Goal: Task Accomplishment & Management: Use online tool/utility

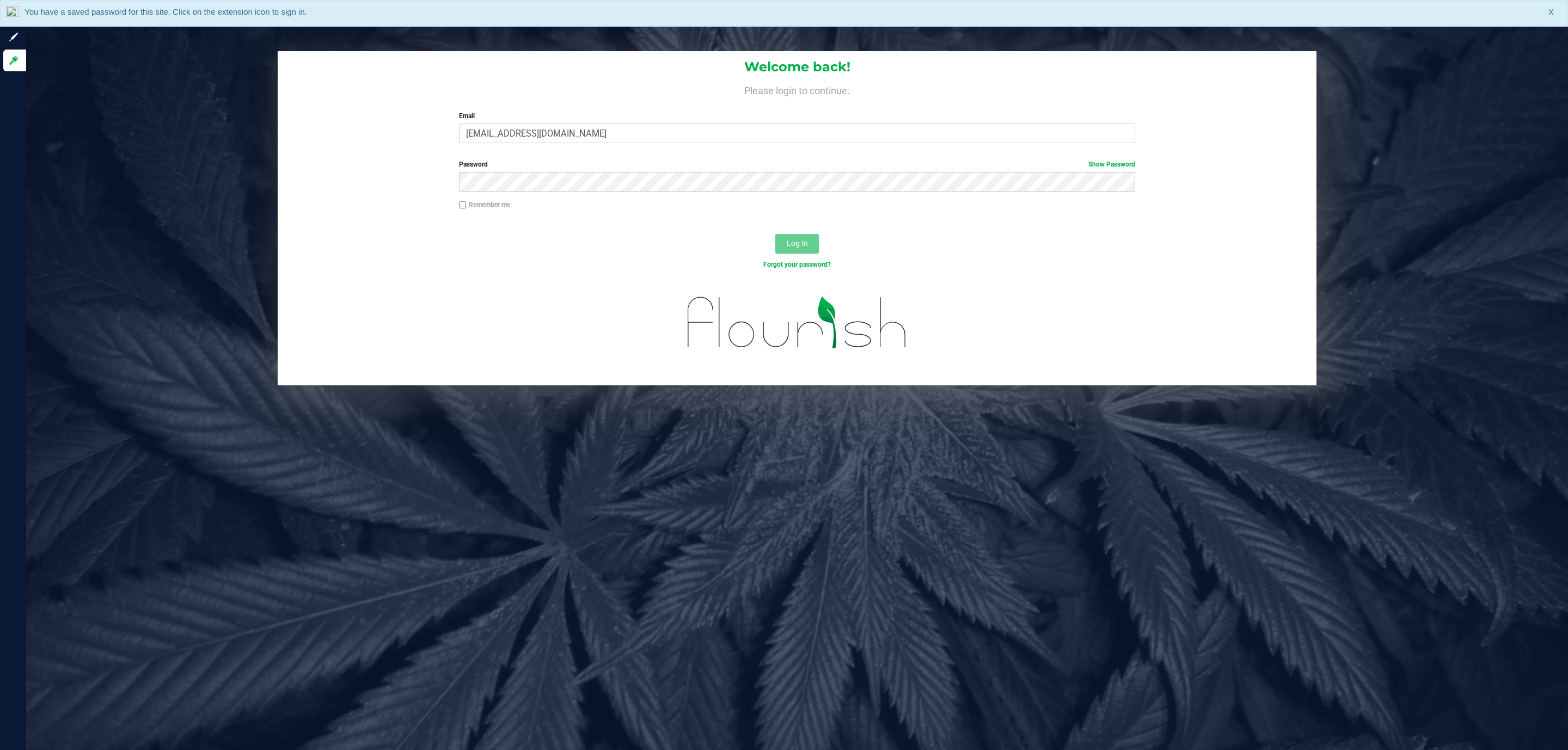
type input "[EMAIL_ADDRESS][DOMAIN_NAME]"
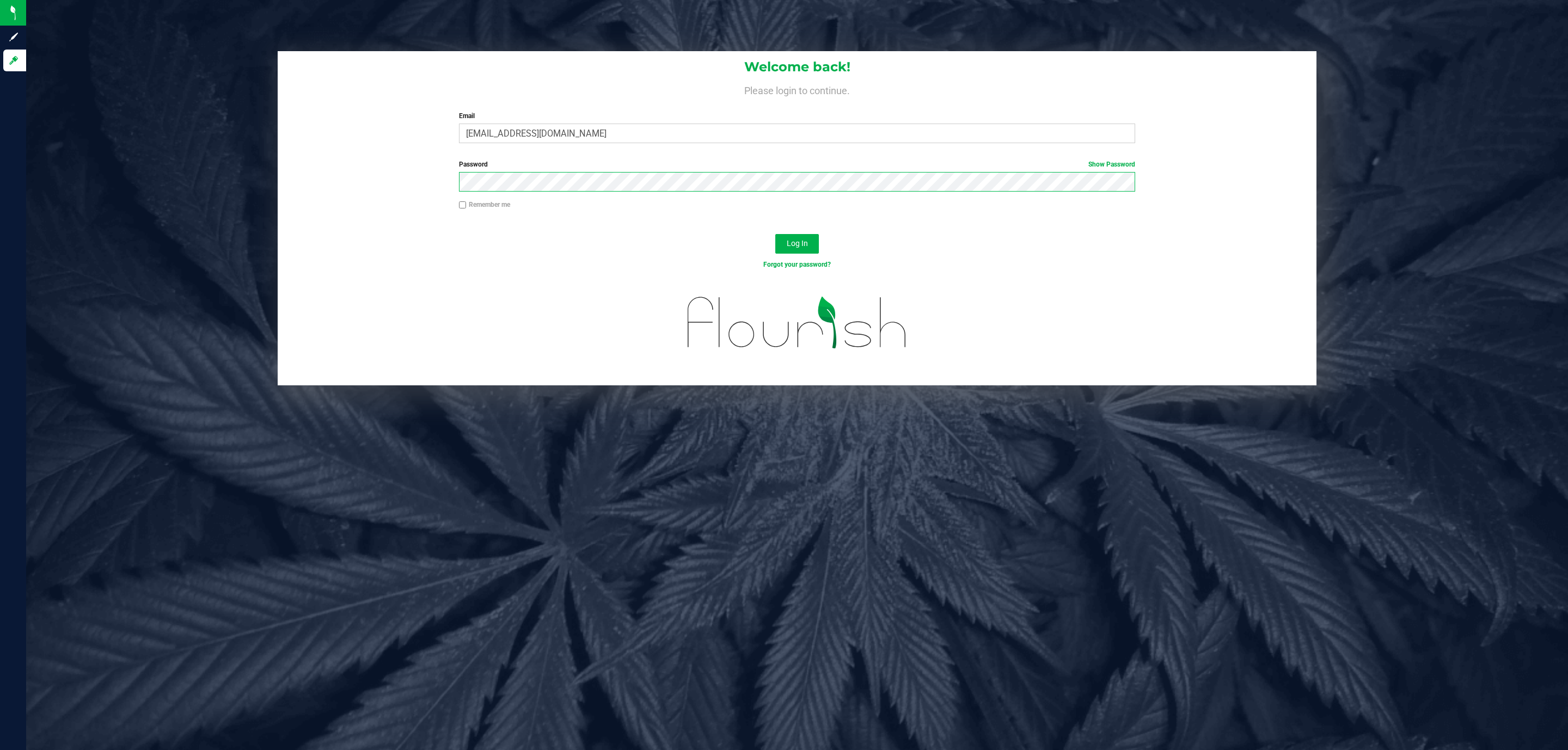
click at [775, 234] on button "Log In" at bounding box center [797, 244] width 44 height 20
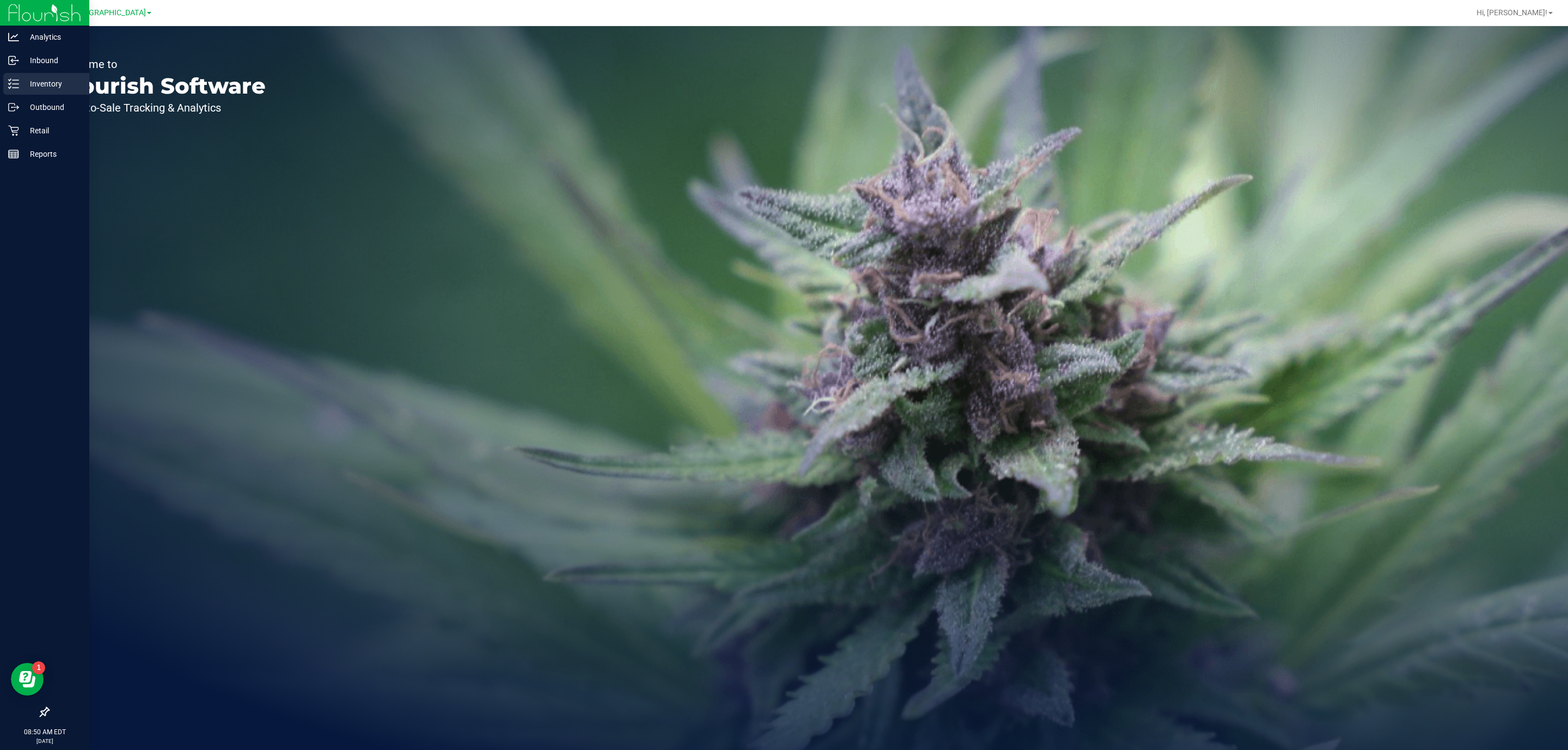
click at [44, 81] on p "Inventory" at bounding box center [52, 84] width 65 height 13
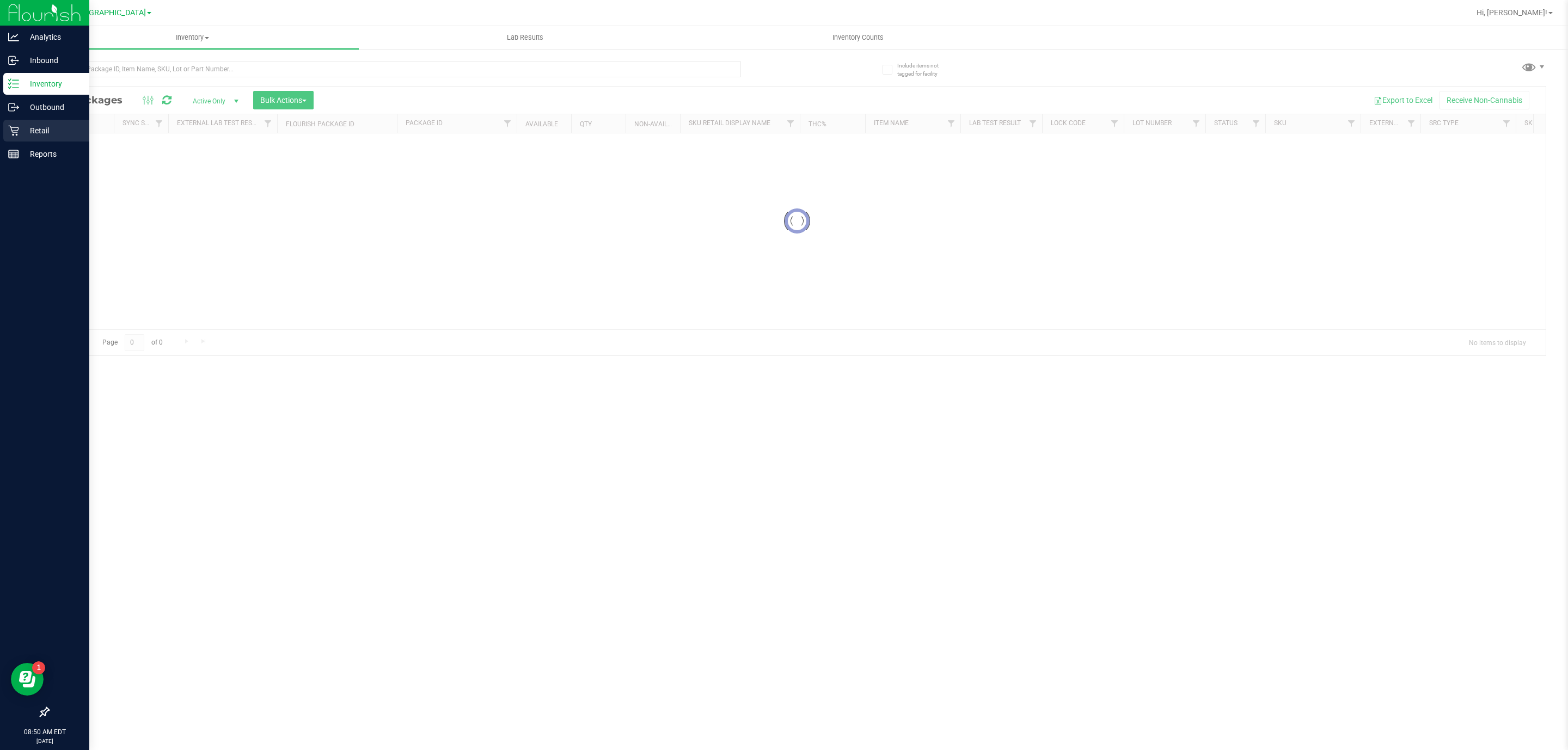
click at [33, 131] on p "Retail" at bounding box center [52, 130] width 65 height 13
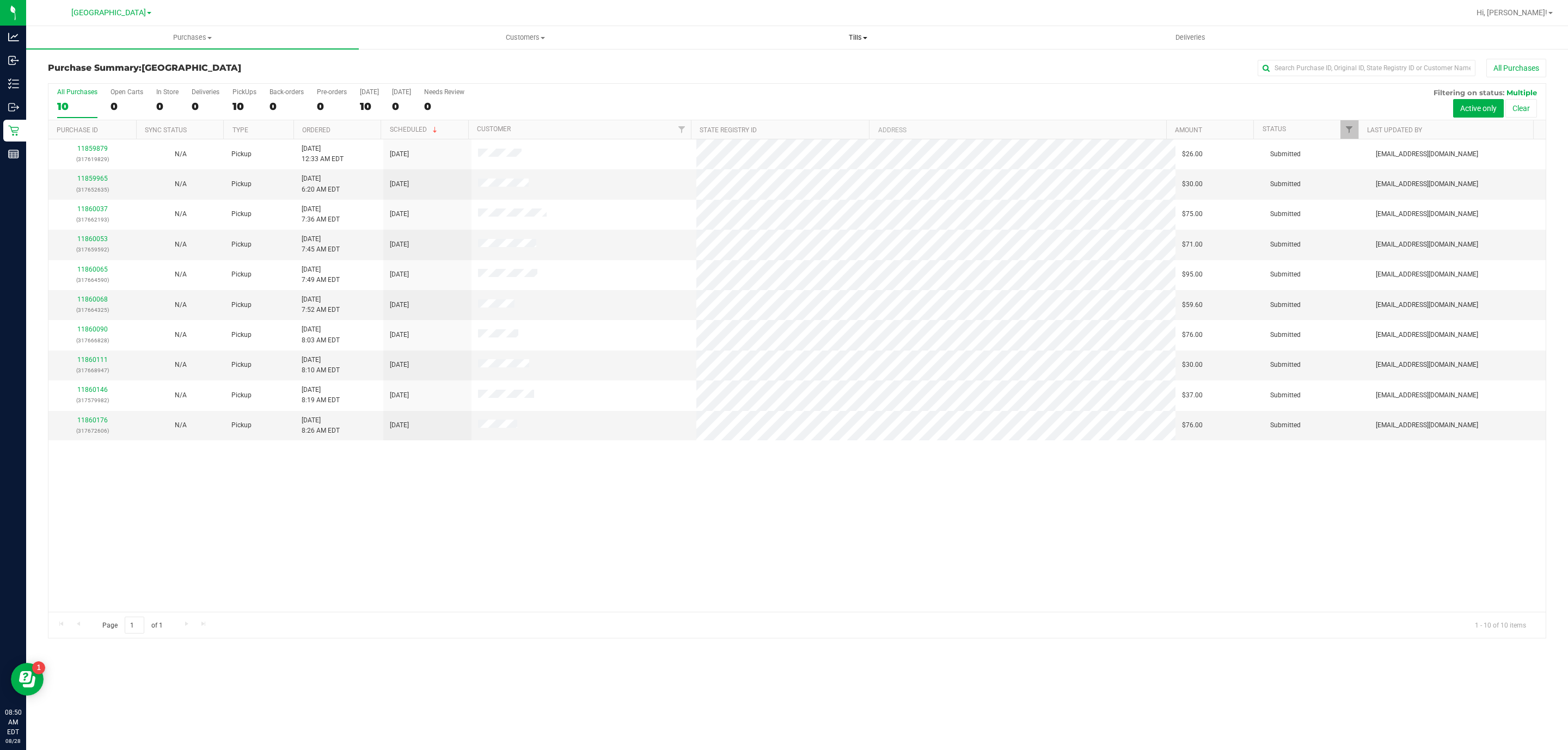
click at [851, 38] on span "Tills" at bounding box center [858, 38] width 332 height 10
click at [753, 64] on span "Manage tills" at bounding box center [728, 65] width 73 height 9
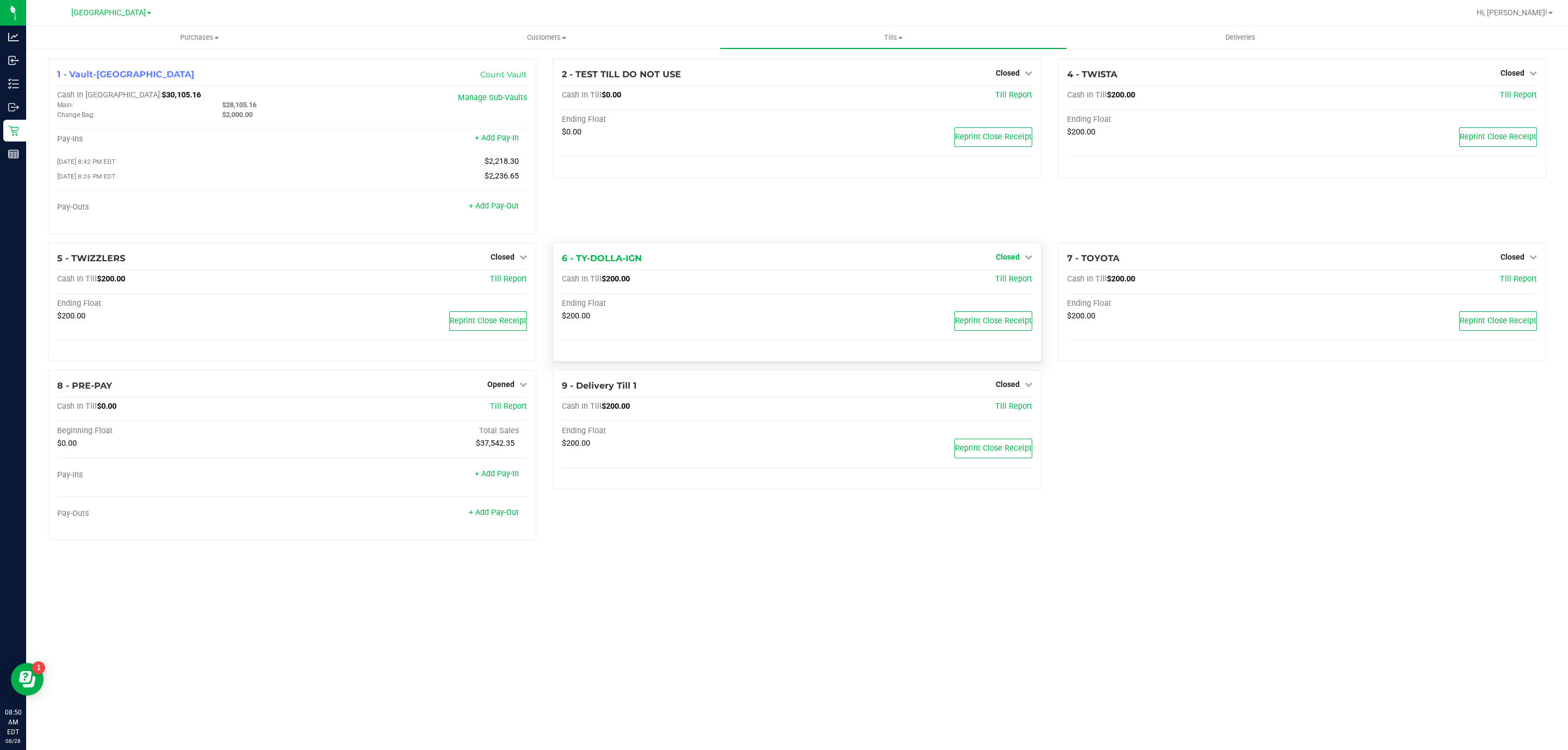
click at [1003, 261] on span "Closed" at bounding box center [1008, 257] width 24 height 9
click at [1008, 278] on link "Open Till" at bounding box center [1007, 279] width 29 height 9
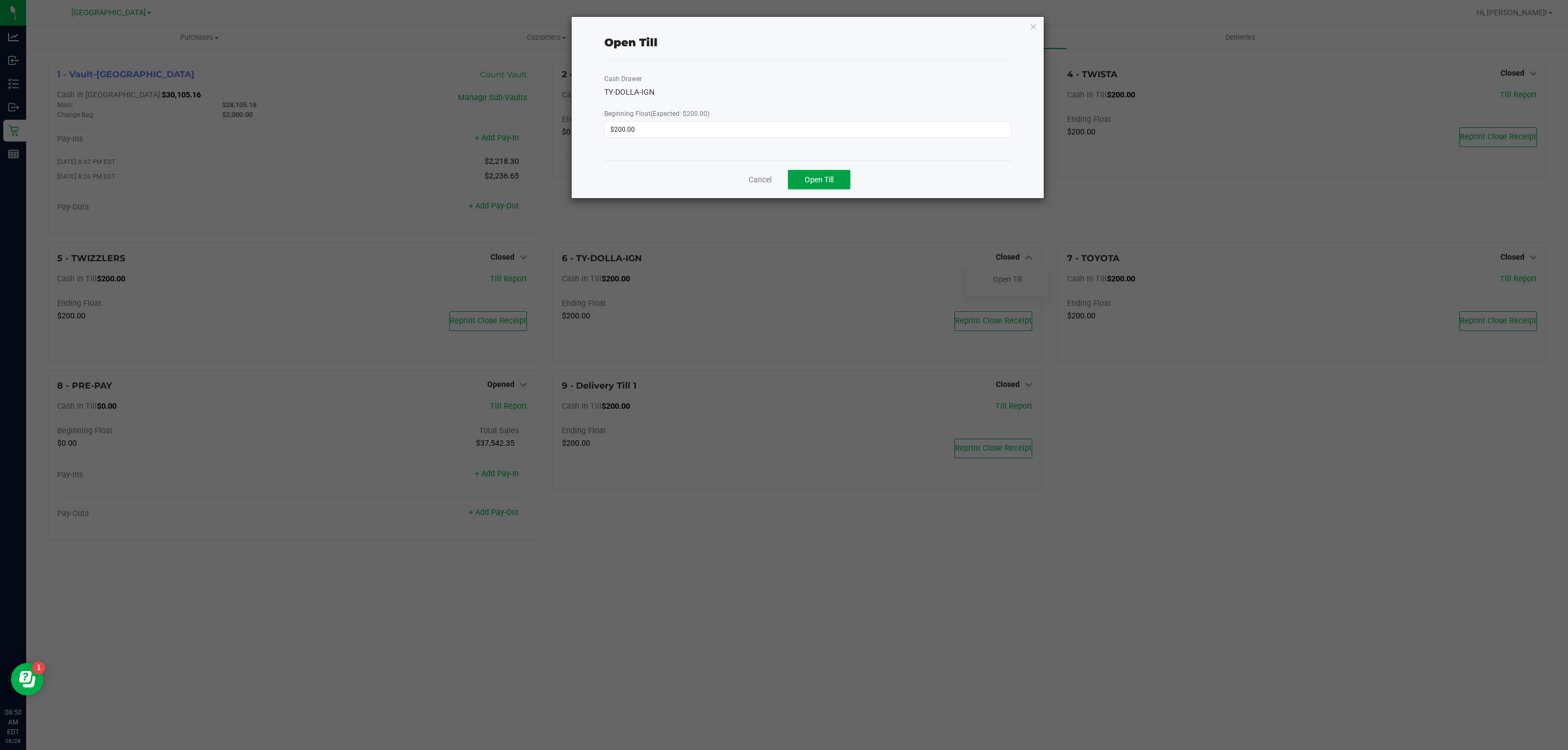
click at [816, 183] on span "Open Till" at bounding box center [819, 180] width 29 height 9
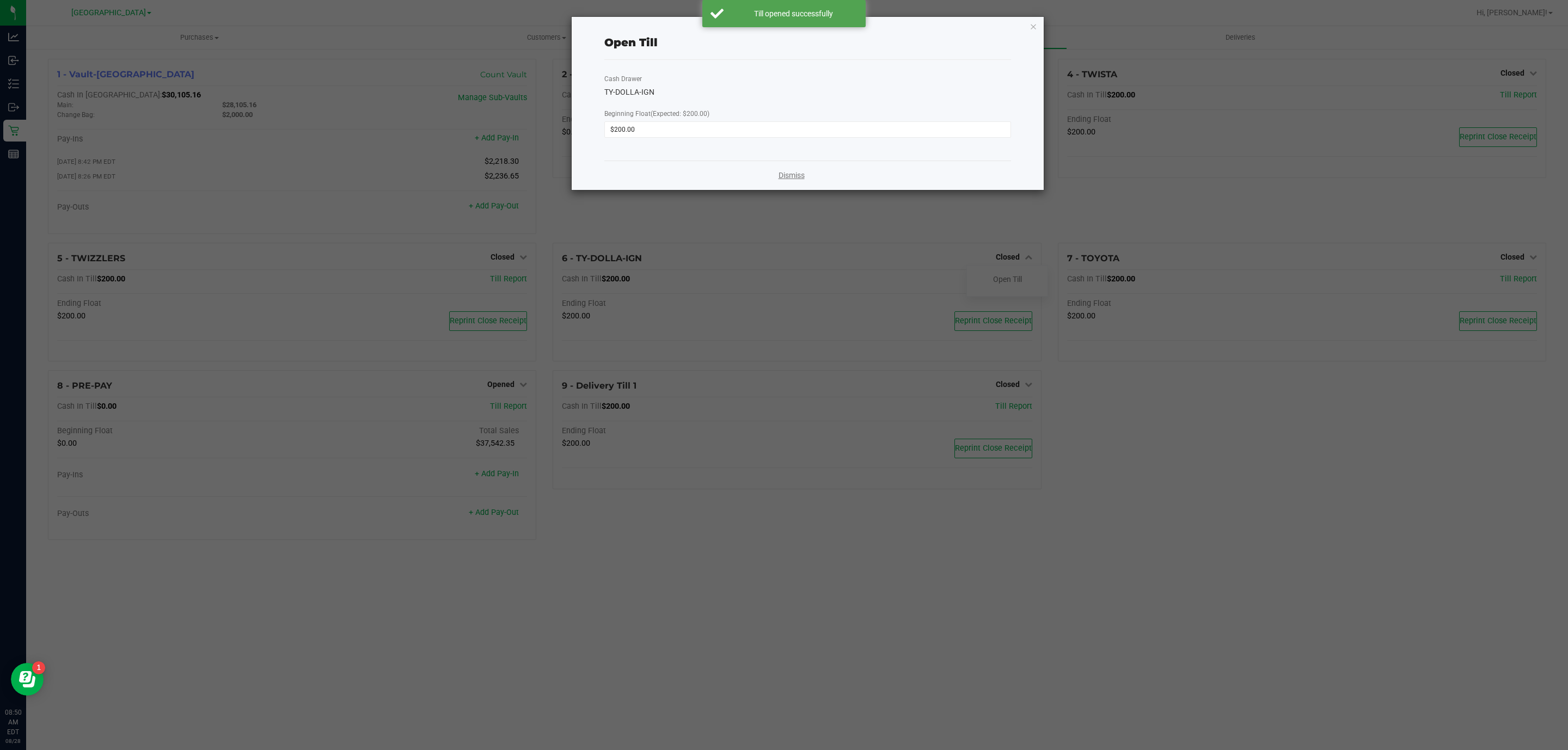
click at [781, 173] on link "Dismiss" at bounding box center [792, 175] width 26 height 12
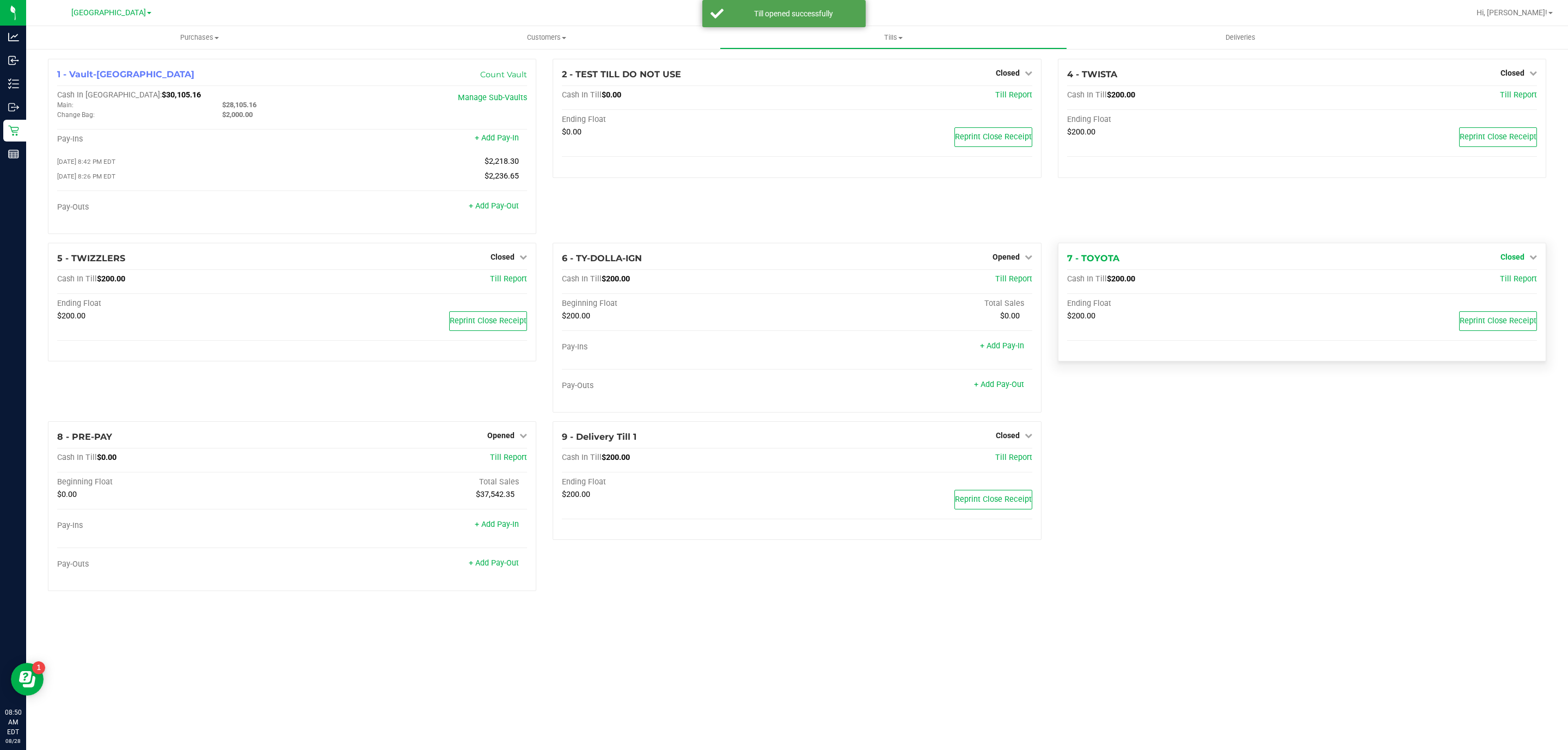
click at [1510, 258] on span "Closed" at bounding box center [1512, 257] width 24 height 9
click at [1500, 283] on link "Open Till" at bounding box center [1512, 279] width 29 height 9
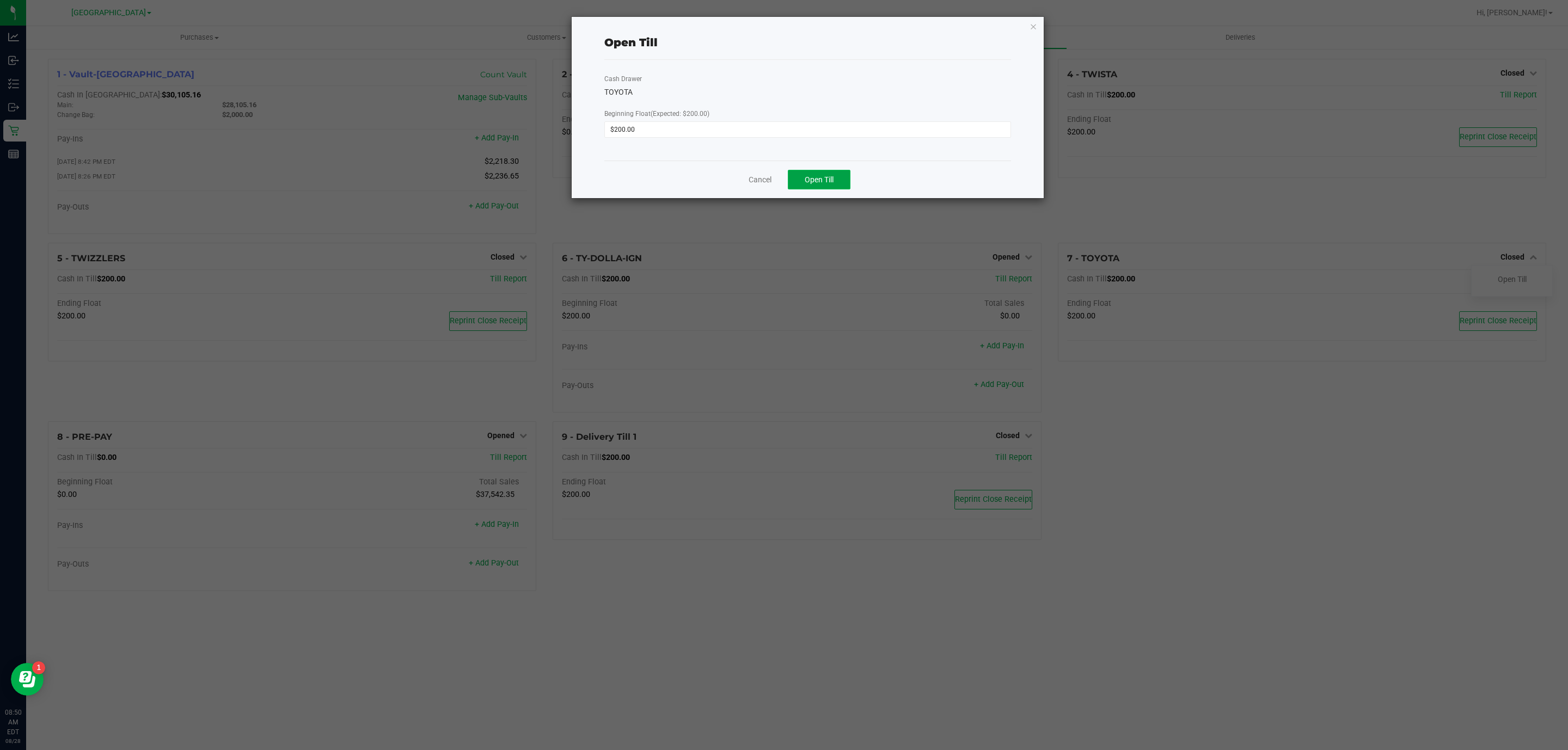
click at [837, 178] on button "Open Till" at bounding box center [819, 180] width 63 height 20
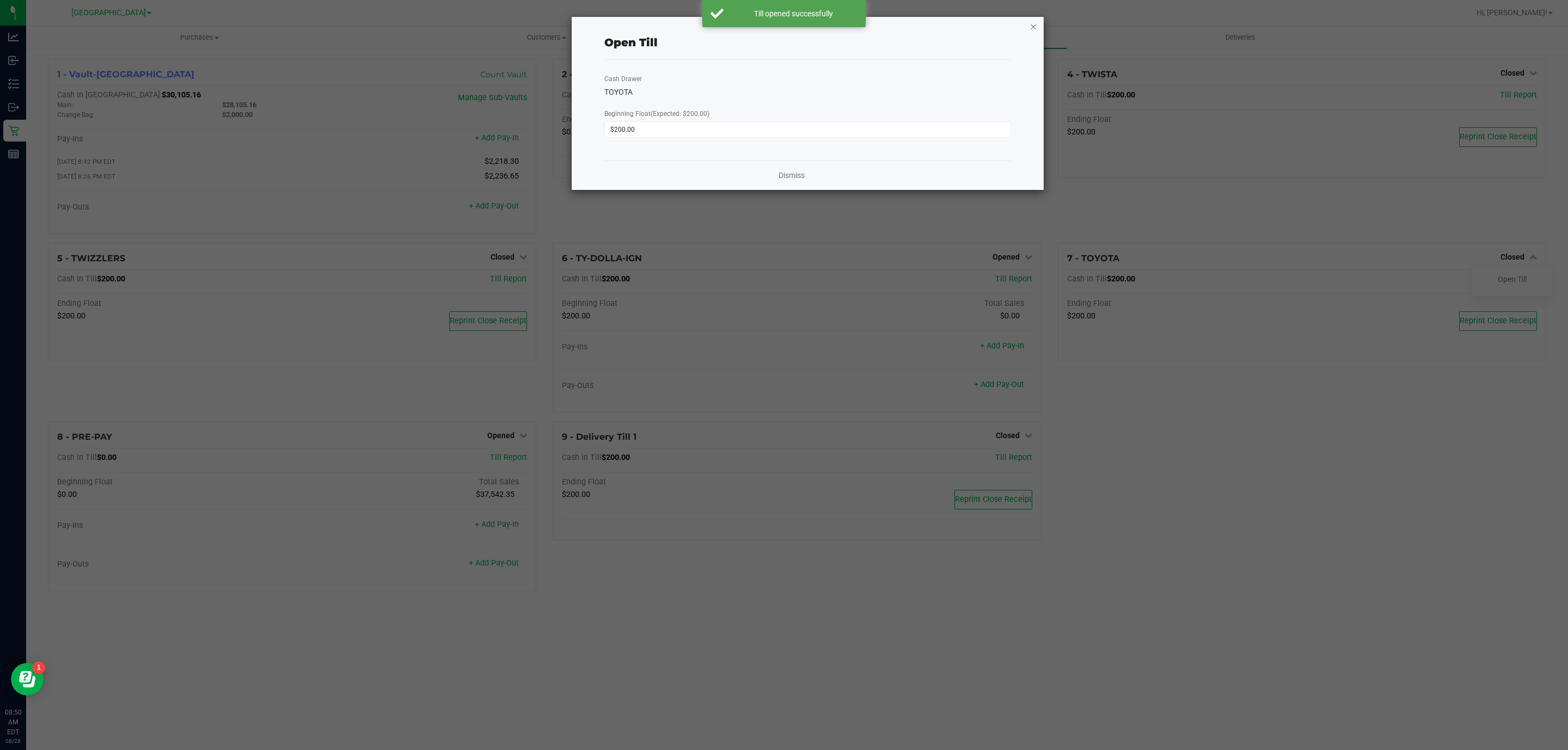
click at [1035, 31] on icon "button" at bounding box center [1033, 26] width 7 height 13
